Goal: Task Accomplishment & Management: Complete application form

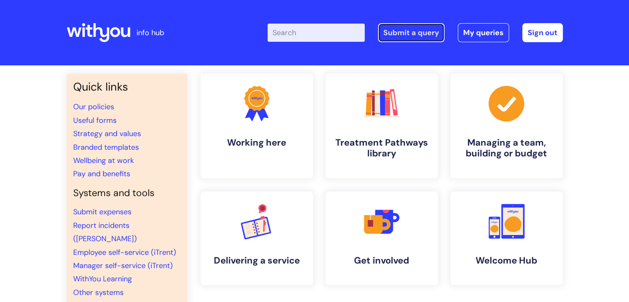
click at [410, 36] on link "Submit a query" at bounding box center [411, 32] width 67 height 19
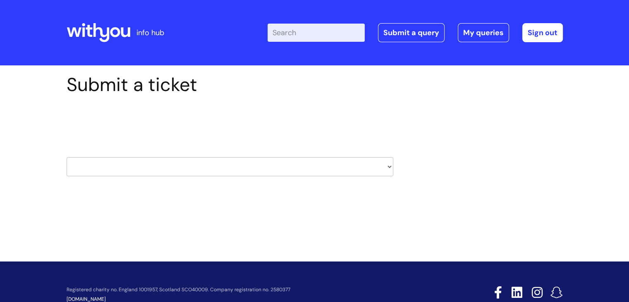
click at [388, 167] on select "HR / People IT and Support Clinical Drug Alerts Finance Accounts Data Support T…" at bounding box center [230, 166] width 327 height 19
select select "it_and_support"
click at [67, 157] on select "HR / People IT and Support Clinical Drug Alerts Finance Accounts Data Support T…" at bounding box center [230, 166] width 327 height 19
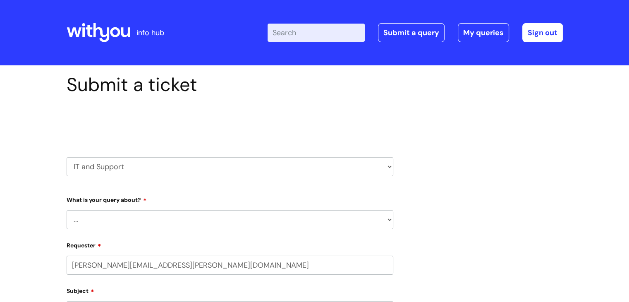
click at [391, 219] on select "... Mobile Phone Reset & MFA Accounts, Starters and Leavers IT Hardware issue I…" at bounding box center [230, 219] width 327 height 19
select select "I need help logging in"
click at [67, 210] on select "... Mobile Phone Reset & MFA Accounts, Starters and Leavers IT Hardware issue I…" at bounding box center [230, 219] width 327 height 19
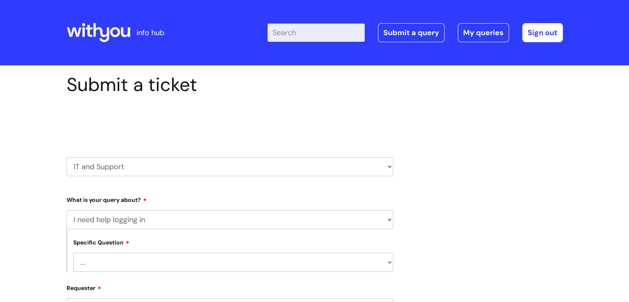
click at [388, 264] on select "... I need help logging into my laptop/chromebook I need access or help logging…" at bounding box center [233, 262] width 320 height 19
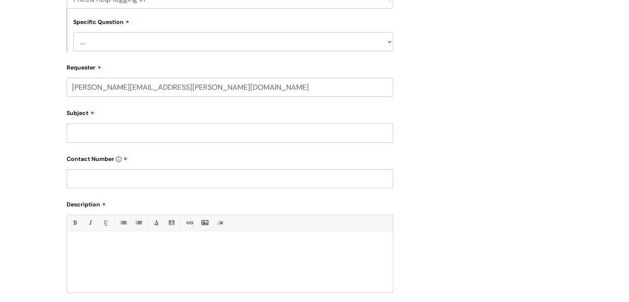
click at [390, 42] on select "... I need help logging into my laptop/chromebook I need access or help logging…" at bounding box center [233, 41] width 320 height 19
select select "I need access or help logging into a system, including Single Sign On"
click at [73, 32] on select "... I need help logging into my laptop/chromebook I need access or help logging…" at bounding box center [233, 41] width 320 height 19
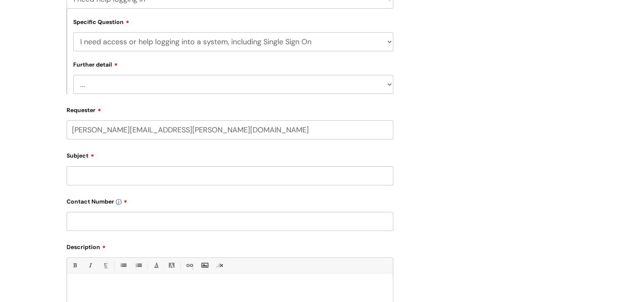
click at [388, 85] on select "... Nebula Halo IT Portal PCMIS Ulysses iTrent CJSM NHS email Summary Care Reco…" at bounding box center [233, 84] width 320 height 19
select select "IT Portal"
click at [73, 75] on select "... Nebula Halo IT Portal PCMIS Ulysses iTrent CJSM NHS email Summary Care Reco…" at bounding box center [233, 84] width 320 height 19
click at [266, 173] on input "Subject" at bounding box center [230, 175] width 327 height 19
type input "Logging in to the remote desk"
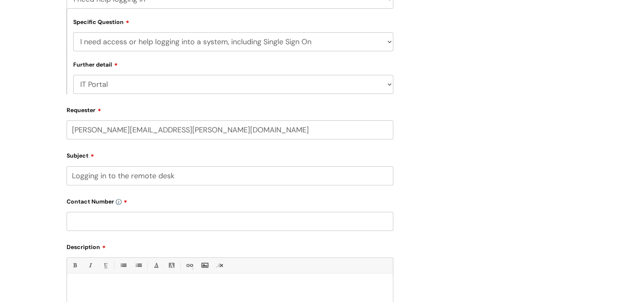
click at [177, 218] on input "text" at bounding box center [230, 221] width 327 height 19
paste input "07929392996"
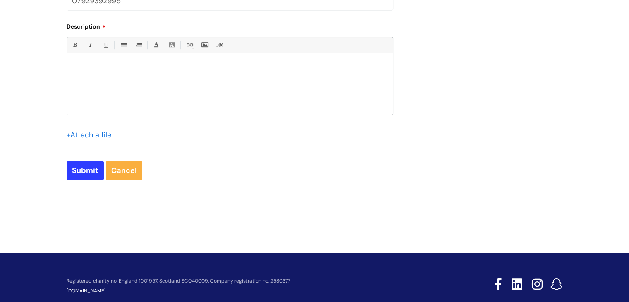
type input "07929392996"
click at [98, 68] on p at bounding box center [230, 67] width 314 height 7
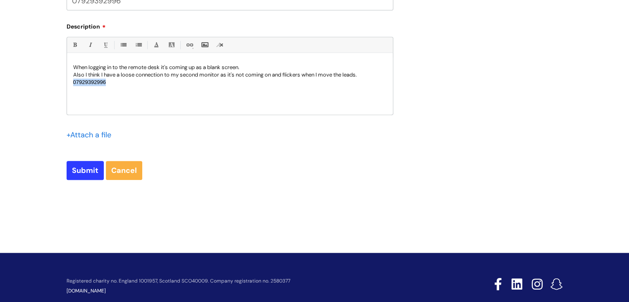
drag, startPoint x: 117, startPoint y: 84, endPoint x: 67, endPoint y: 83, distance: 50.1
click at [67, 83] on div "When logging in to the remote desk it's coming up as a blank screen. Also I thi…" at bounding box center [230, 86] width 326 height 57
click at [91, 134] on input "file" at bounding box center [87, 134] width 41 height 10
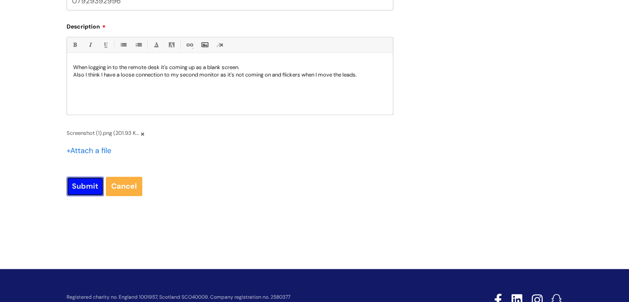
click at [79, 187] on input "Submit" at bounding box center [85, 186] width 37 height 19
type input "Please Wait..."
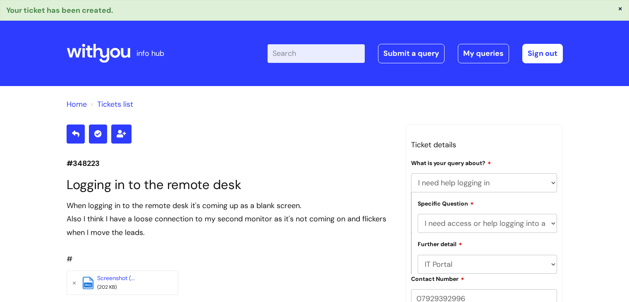
select select "I need help logging in"
select select "I need access or help logging into a system, including Single Sign On"
select select "IT Portal"
drag, startPoint x: 99, startPoint y: 162, endPoint x: 65, endPoint y: 163, distance: 33.9
click at [65, 163] on div "#348223 Logging in to the remote desk When logging in to the remote desk it's c…" at bounding box center [229, 308] width 339 height 367
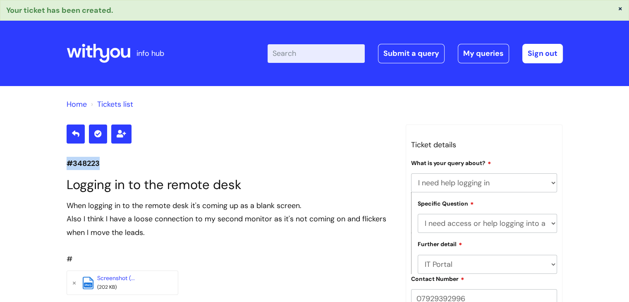
copy p "#348223"
click at [274, 126] on div at bounding box center [230, 134] width 327 height 19
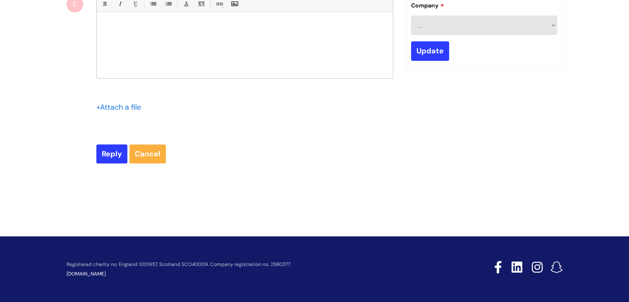
scroll to position [93, 0]
